Goal: Task Accomplishment & Management: Manage account settings

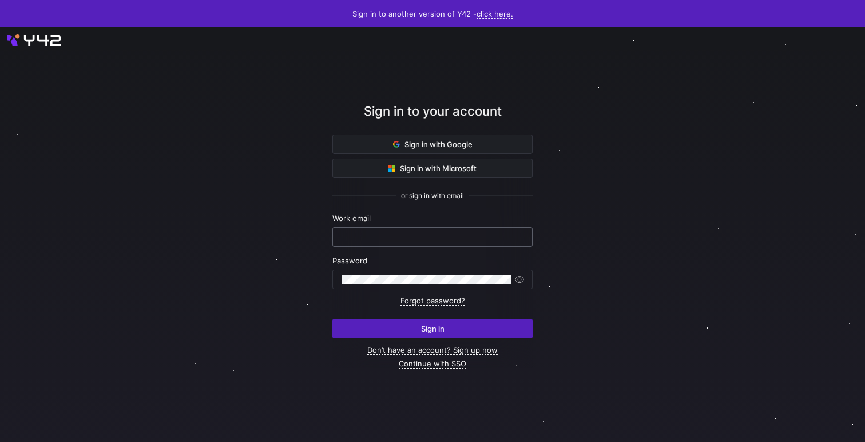
click at [463, 236] on input "text" at bounding box center [432, 236] width 181 height 9
click at [0, 441] on com-1password-button at bounding box center [0, 442] width 0 height 0
type input "[EMAIL_ADDRESS][DOMAIN_NAME]"
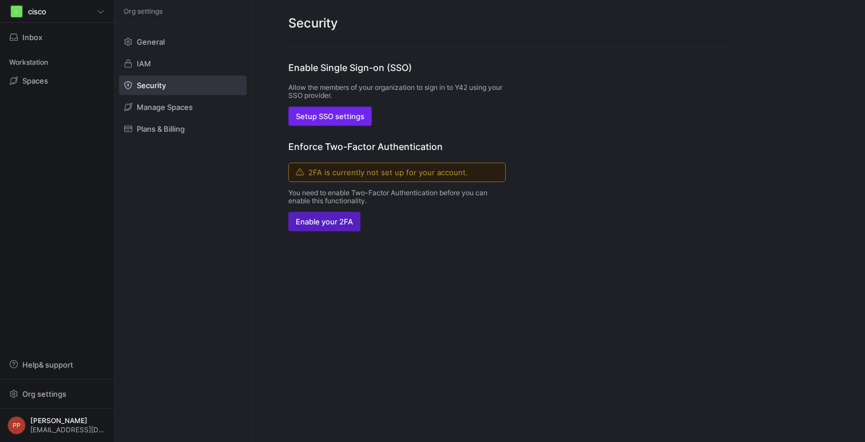
click at [343, 116] on span "Setup SSO settings" at bounding box center [330, 116] width 69 height 9
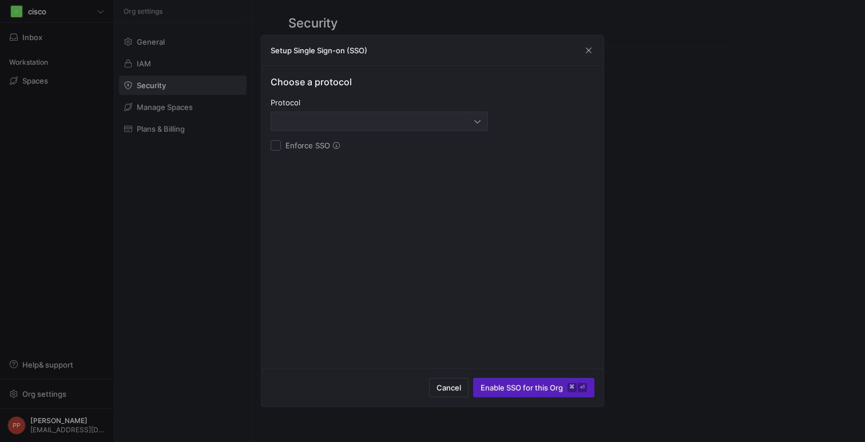
click at [373, 126] on div at bounding box center [379, 121] width 203 height 18
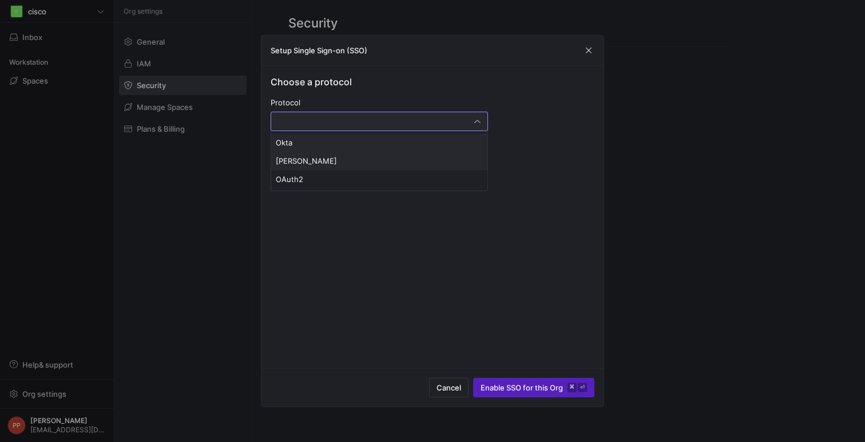
click at [339, 160] on span "[PERSON_NAME]" at bounding box center [379, 160] width 207 height 9
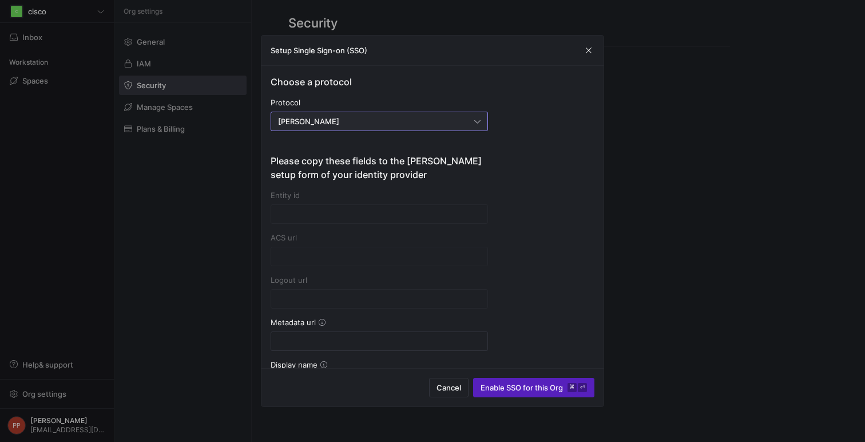
type input "[URL][DOMAIN_NAME]"
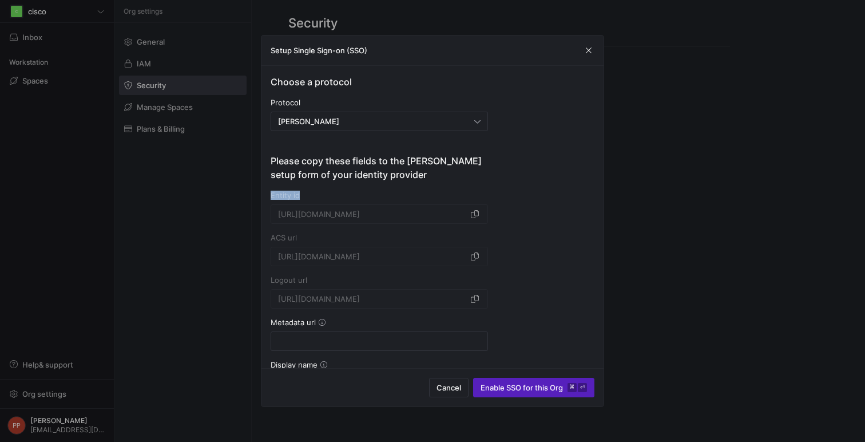
drag, startPoint x: 300, startPoint y: 192, endPoint x: 267, endPoint y: 196, distance: 34.0
click at [267, 196] on div "Choose a protocol Protocol [PERSON_NAME] Please copy these fields to the [PERSO…" at bounding box center [432, 217] width 342 height 302
copy div "Entity id"
click at [267, 196] on div "Choose a protocol Protocol [PERSON_NAME] Please copy these fields to the [PERSO…" at bounding box center [432, 217] width 342 height 302
drag, startPoint x: 298, startPoint y: 235, endPoint x: 271, endPoint y: 235, distance: 26.9
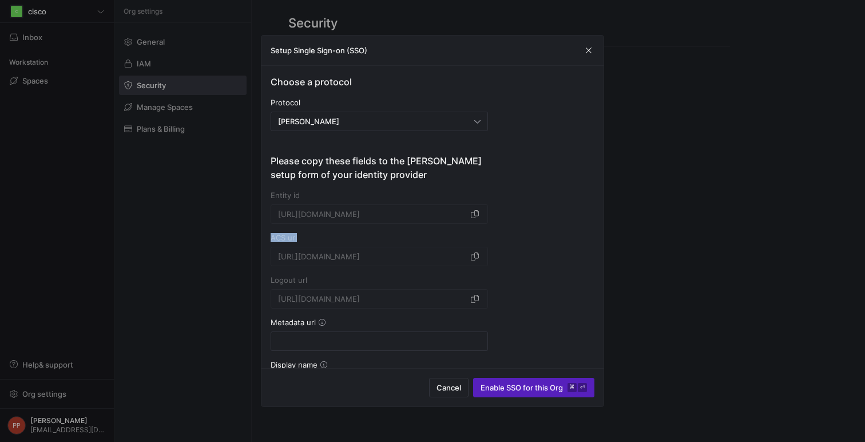
click at [271, 235] on div "ACS url" at bounding box center [379, 237] width 217 height 9
copy div "ACS url"
drag, startPoint x: 269, startPoint y: 281, endPoint x: 319, endPoint y: 281, distance: 49.8
click at [319, 281] on div "Choose a protocol Protocol [PERSON_NAME] Please copy these fields to the [PERSO…" at bounding box center [432, 217] width 342 height 302
copy div "Logout url"
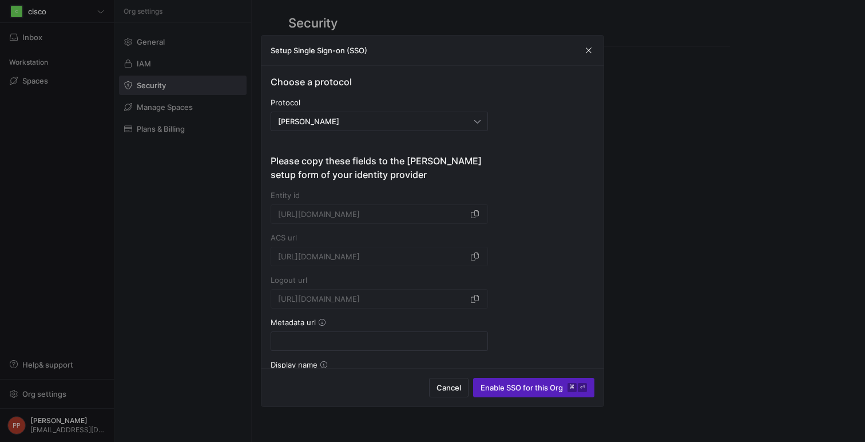
click at [502, 300] on div "Choose a protocol Protocol [PERSON_NAME] Please copy these fields to the [PERSO…" at bounding box center [433, 328] width 324 height 506
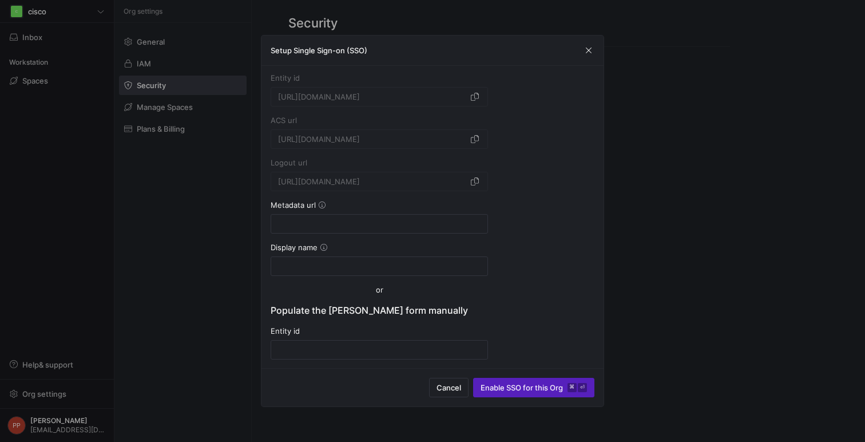
scroll to position [132, 0]
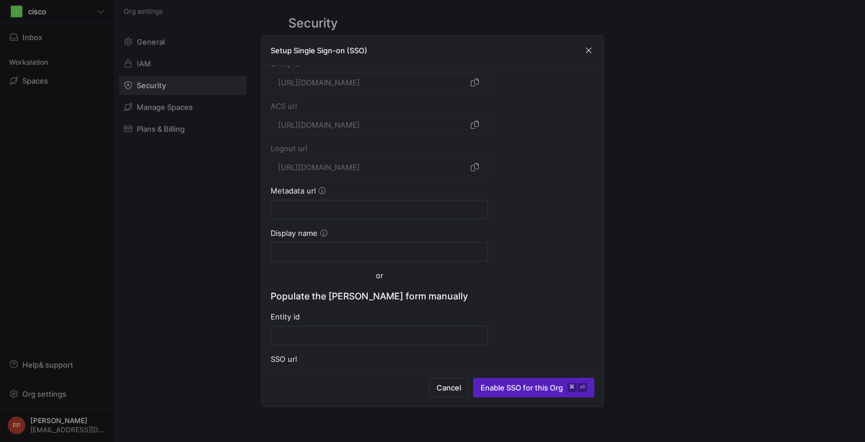
drag, startPoint x: 272, startPoint y: 193, endPoint x: 316, endPoint y: 193, distance: 43.5
click at [316, 193] on div "Metadata url" at bounding box center [379, 190] width 217 height 9
copy div "Metadata url"
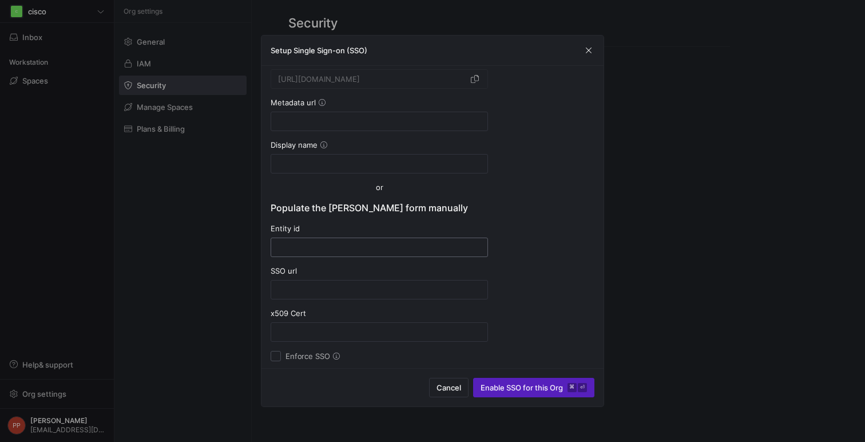
scroll to position [222, 0]
click at [379, 120] on input at bounding box center [379, 118] width 203 height 9
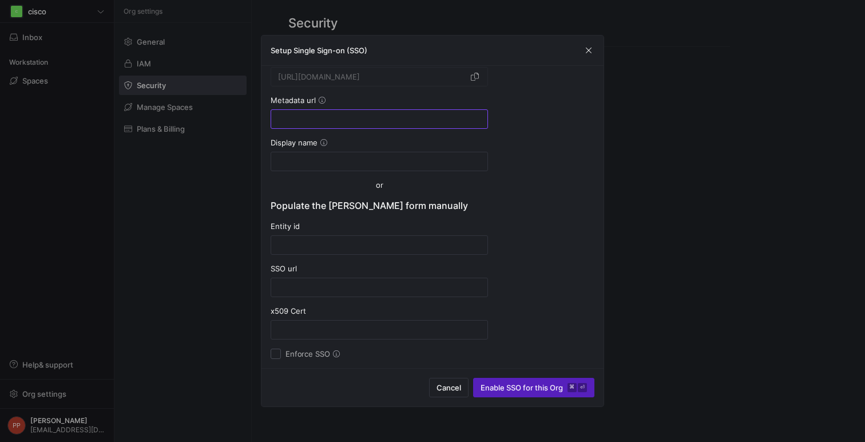
click at [511, 148] on div "Choose a protocol Protocol [PERSON_NAME] Please copy these fields to the [PERSO…" at bounding box center [433, 106] width 324 height 506
click at [396, 157] on input at bounding box center [379, 161] width 203 height 9
click at [592, 159] on div "Choose a protocol Protocol [PERSON_NAME] Please copy these fields to the [PERSO…" at bounding box center [433, 106] width 324 height 506
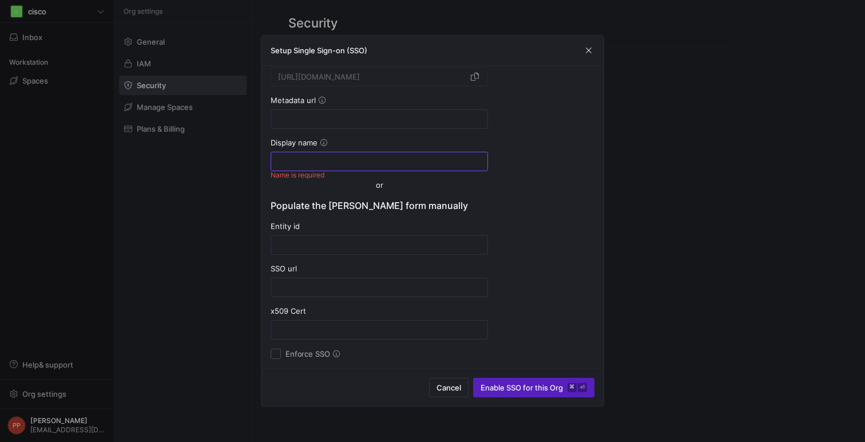
click at [463, 158] on input at bounding box center [379, 161] width 203 height 9
click at [524, 157] on div "Choose a protocol Protocol [PERSON_NAME] Please copy these fields to the [PERSO…" at bounding box center [433, 106] width 324 height 506
click at [449, 163] on input at bounding box center [379, 161] width 203 height 9
click at [321, 141] on icon at bounding box center [323, 142] width 7 height 7
click at [325, 142] on icon at bounding box center [323, 142] width 7 height 7
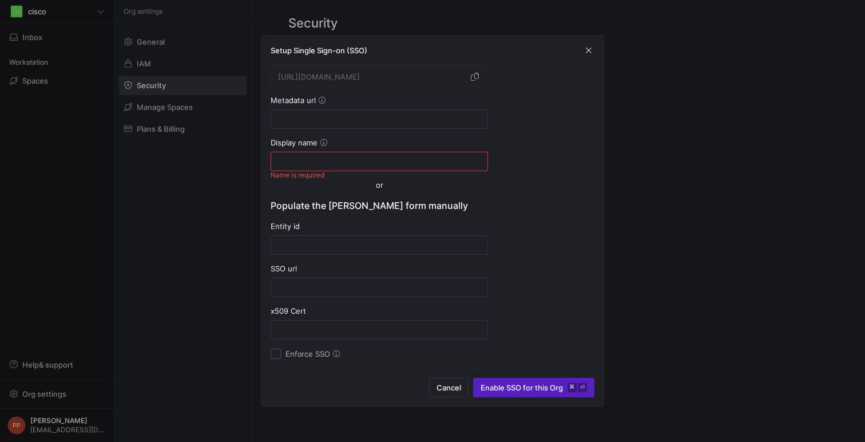
click at [548, 150] on div "Choose a protocol Protocol [PERSON_NAME] Please copy these fields to the [PERSO…" at bounding box center [433, 106] width 324 height 506
click at [536, 199] on div "Choose a protocol Protocol [PERSON_NAME] Please copy these fields to the [PERSO…" at bounding box center [433, 106] width 324 height 506
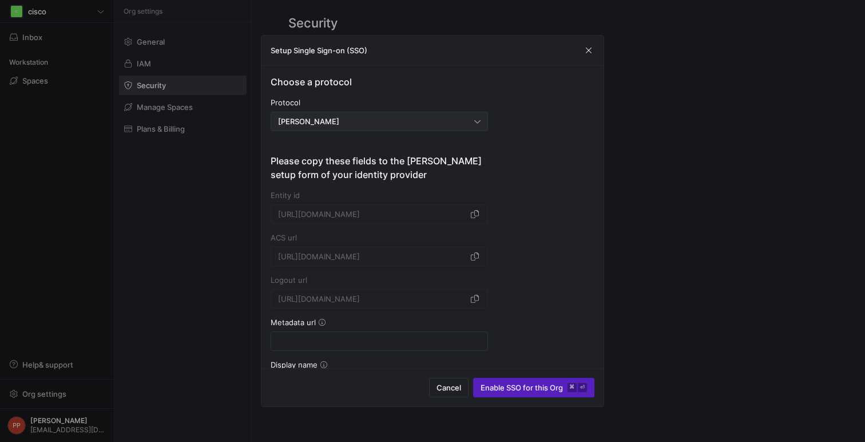
click at [351, 117] on div "[PERSON_NAME]" at bounding box center [376, 121] width 196 height 9
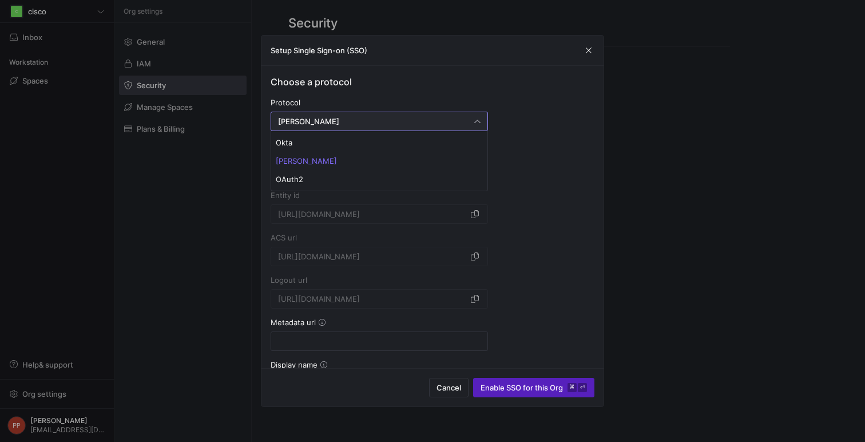
click at [541, 134] on div at bounding box center [432, 221] width 865 height 442
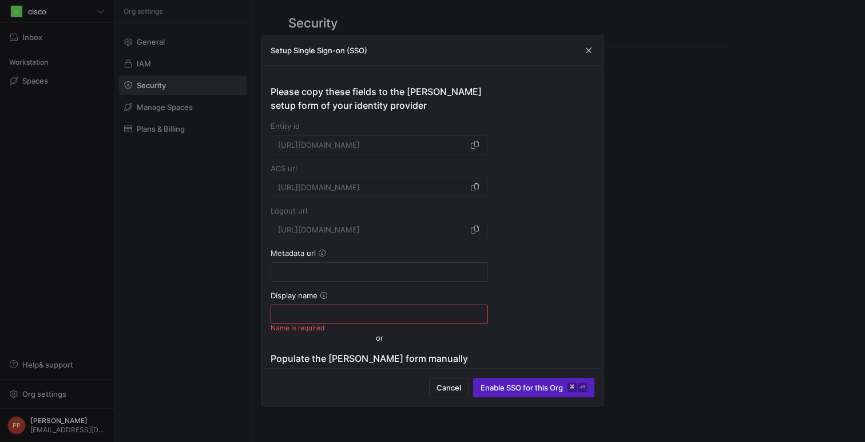
scroll to position [75, 0]
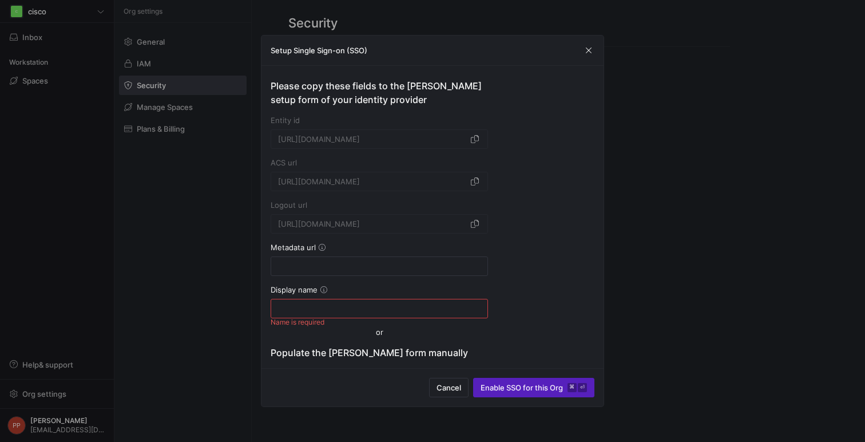
drag, startPoint x: 272, startPoint y: 249, endPoint x: 320, endPoint y: 249, distance: 48.6
click at [321, 249] on div "Metadata url" at bounding box center [379, 247] width 217 height 9
click at [358, 247] on div "Metadata url" at bounding box center [379, 247] width 217 height 9
click at [319, 248] on icon at bounding box center [322, 247] width 7 height 7
click at [366, 240] on form "Please copy these fields to the [PERSON_NAME] setup form of your identity provi…" at bounding box center [379, 282] width 217 height 407
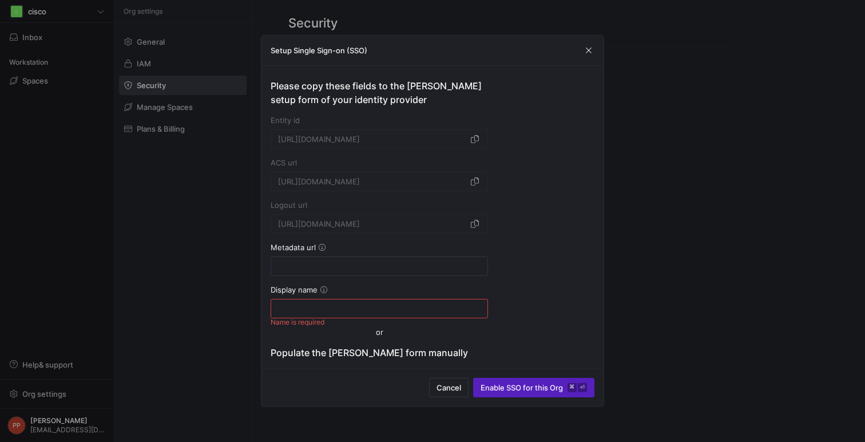
click at [308, 208] on div "Logout url" at bounding box center [379, 204] width 217 height 9
